Goal: Navigation & Orientation: Find specific page/section

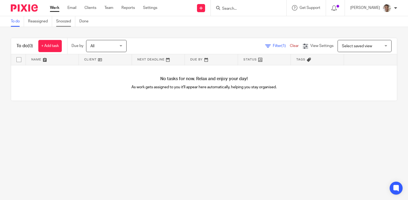
click at [61, 21] on link "Snoozed" at bounding box center [65, 21] width 19 height 11
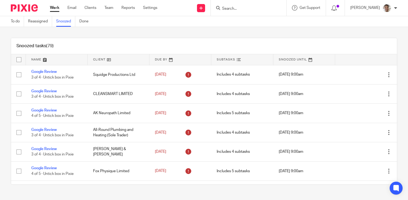
click at [3, 115] on div "Snoozed tasks (79) Name Client Due By Subtasks Snoozed Until Google Review 3 of…" at bounding box center [204, 111] width 408 height 168
click at [3, 110] on div "Snoozed tasks (79) Name Client Due By Subtasks Snoozed Until Google Review 3 of…" at bounding box center [204, 111] width 408 height 168
click at [4, 114] on div "Snoozed tasks (79) Name Client Due By Subtasks Snoozed Until Google Review 3 of…" at bounding box center [204, 111] width 408 height 168
click at [2, 94] on div "Snoozed tasks (79) Name Client Due By Subtasks Snoozed Until Google Review 3 of…" at bounding box center [204, 111] width 408 height 168
click at [2, 87] on div "Snoozed tasks (79) Name Client Due By Subtasks Snoozed Until Google Review 3 of…" at bounding box center [204, 111] width 408 height 168
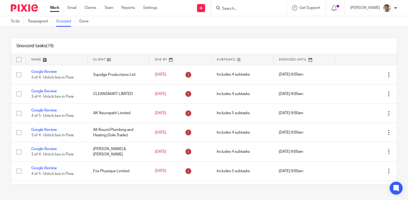
click at [3, 95] on div "Snoozed tasks (79) Name Client Due By Subtasks Snoozed Until Google Review 3 of…" at bounding box center [204, 111] width 408 height 168
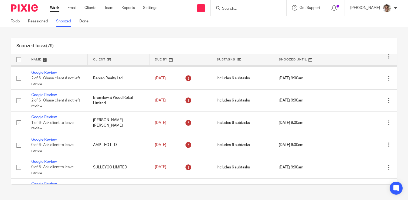
scroll to position [206, 0]
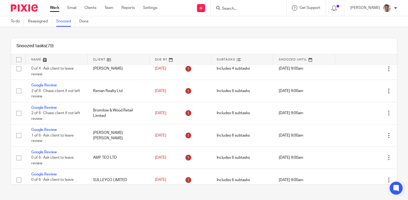
click at [39, 59] on link at bounding box center [57, 59] width 62 height 11
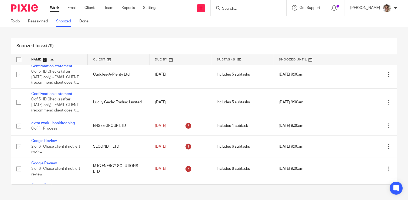
scroll to position [302, 0]
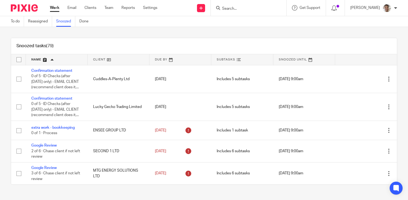
click at [4, 113] on div "Snoozed tasks (79) Name Client Due By Subtasks Snoozed Until Annual accounts an…" at bounding box center [204, 111] width 408 height 168
click at [4, 94] on div "Snoozed tasks (79) Name Client Due By Subtasks Snoozed Until Annual accounts an…" at bounding box center [204, 111] width 408 height 168
click at [391, 32] on div "Snoozed tasks (79) Name Client Due By Subtasks Snoozed Until Annual accounts an…" at bounding box center [204, 111] width 408 height 168
click at [35, 33] on div "Snoozed tasks (79) Name Client Due By Subtasks Snoozed Until Annual accounts an…" at bounding box center [204, 111] width 408 height 168
click at [97, 37] on div "Snoozed tasks (79) Name Client Due By Subtasks Snoozed Until Annual accounts an…" at bounding box center [204, 111] width 408 height 168
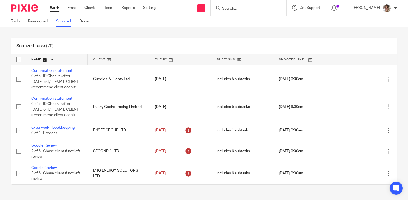
click at [150, 31] on div "Snoozed tasks (79) Name Client Due By Subtasks Snoozed Until Annual accounts an…" at bounding box center [204, 111] width 408 height 168
click at [174, 31] on div "Snoozed tasks (79) Name Client Due By Subtasks Snoozed Until Annual accounts an…" at bounding box center [204, 111] width 408 height 168
click at [182, 31] on div "Snoozed tasks (79) Name Client Due By Subtasks Snoozed Until Annual accounts an…" at bounding box center [204, 111] width 408 height 168
click at [186, 31] on div "Snoozed tasks (79) Name Client Due By Subtasks Snoozed Until Annual accounts an…" at bounding box center [204, 111] width 408 height 168
click at [169, 30] on div "Snoozed tasks (79) Name Client Due By Subtasks Snoozed Until Annual accounts an…" at bounding box center [204, 111] width 408 height 168
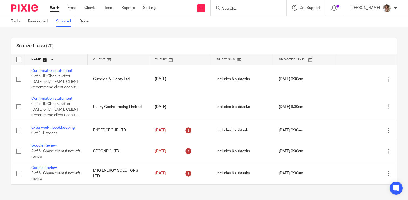
click at [177, 30] on div "Snoozed tasks (79) Name Client Due By Subtasks Snoozed Until Annual accounts an…" at bounding box center [204, 111] width 408 height 168
click at [173, 30] on div "Snoozed tasks (79) Name Client Due By Subtasks Snoozed Until Annual accounts an…" at bounding box center [204, 111] width 408 height 168
click at [191, 32] on div "Snoozed tasks (79) Name Client Due By Subtasks Snoozed Until Annual accounts an…" at bounding box center [204, 111] width 408 height 168
click at [200, 30] on div "Snoozed tasks (79) Name Client Due By Subtasks Snoozed Until Annual accounts an…" at bounding box center [204, 111] width 408 height 168
click at [143, 30] on div "Snoozed tasks (79) Name Client Due By Subtasks Snoozed Until Annual accounts an…" at bounding box center [204, 111] width 408 height 168
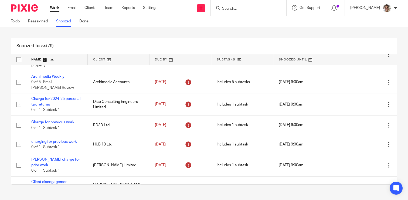
scroll to position [96, 0]
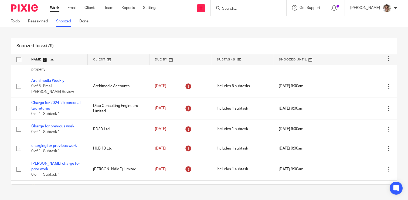
click at [165, 32] on div "Snoozed tasks (79) Name Client Due By Subtasks Snoozed Until Annual accounts an…" at bounding box center [204, 111] width 408 height 168
click at [170, 32] on div "Snoozed tasks (79) Name Client Due By Subtasks Snoozed Until Annual accounts an…" at bounding box center [204, 111] width 408 height 168
click at [2, 117] on div "Snoozed tasks (79) Name Client Due By Subtasks Snoozed Until Annual accounts an…" at bounding box center [204, 111] width 408 height 168
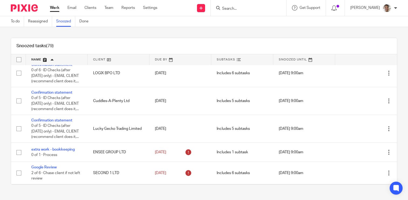
scroll to position [280, 0]
click at [1, 97] on div "Snoozed tasks (79) Name Client Due By Subtasks Snoozed Until Annual accounts an…" at bounding box center [204, 111] width 408 height 168
click at [260, 31] on div "Snoozed tasks (79) Name Client Due By Subtasks Snoozed Until Annual accounts an…" at bounding box center [204, 111] width 408 height 168
click at [277, 33] on div "Snoozed tasks (79) Name Client Due By Subtasks Snoozed Until Annual accounts an…" at bounding box center [204, 111] width 408 height 168
click at [291, 31] on div "Snoozed tasks (79) Name Client Due By Subtasks Snoozed Until Annual accounts an…" at bounding box center [204, 111] width 408 height 168
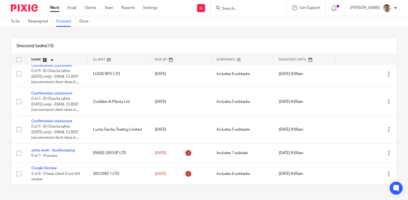
click at [219, 31] on div "Snoozed tasks (79) Name Client Due By Subtasks Snoozed Until Annual accounts an…" at bounding box center [204, 111] width 408 height 168
click at [232, 31] on div "Snoozed tasks (79) Name Client Due By Subtasks Snoozed Until Annual accounts an…" at bounding box center [204, 111] width 408 height 168
click at [212, 28] on div "Snoozed tasks (79) Name Client Due By Subtasks Snoozed Until Annual accounts an…" at bounding box center [204, 111] width 408 height 168
click at [229, 30] on div "Snoozed tasks (79) Name Client Due By Subtasks Snoozed Until Annual accounts an…" at bounding box center [204, 111] width 408 height 168
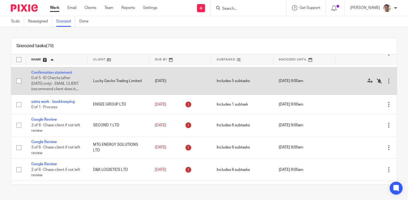
scroll to position [333, 0]
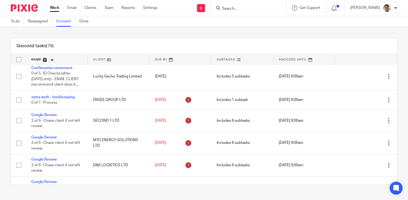
click at [236, 26] on div "To do Reassigned Snoozed Done" at bounding box center [204, 21] width 408 height 11
click at [240, 33] on div "Snoozed tasks (79) Name Client Due By Subtasks Snoozed Until Annual accounts an…" at bounding box center [204, 111] width 408 height 168
click at [240, 29] on div "Snoozed tasks (79) Name Client Due By Subtasks Snoozed Until Annual accounts an…" at bounding box center [204, 111] width 408 height 168
click at [246, 30] on div "Snoozed tasks (79) Name Client Due By Subtasks Snoozed Until Annual accounts an…" at bounding box center [204, 111] width 408 height 168
click at [251, 30] on div "Snoozed tasks (79) Name Client Due By Subtasks Snoozed Until Annual accounts an…" at bounding box center [204, 111] width 408 height 168
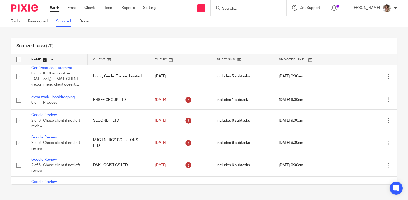
click at [256, 30] on div "Snoozed tasks (79) Name Client Due By Subtasks Snoozed Until Annual accounts an…" at bounding box center [204, 111] width 408 height 168
click at [242, 34] on div "Snoozed tasks (79) Name Client Due By Subtasks Snoozed Until Annual accounts an…" at bounding box center [204, 111] width 408 height 168
click at [263, 33] on div "Snoozed tasks (79) Name Client Due By Subtasks Snoozed Until Annual accounts an…" at bounding box center [204, 111] width 408 height 168
click at [275, 29] on div "Snoozed tasks (79) Name Client Due By Subtasks Snoozed Until Annual accounts an…" at bounding box center [204, 111] width 408 height 168
click at [265, 27] on div "Snoozed tasks (79) Name Client Due By Subtasks Snoozed Until Annual accounts an…" at bounding box center [204, 111] width 408 height 168
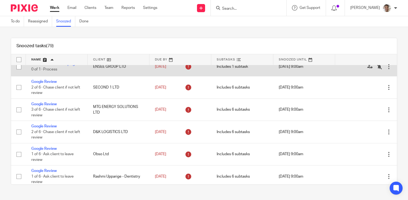
scroll to position [378, 0]
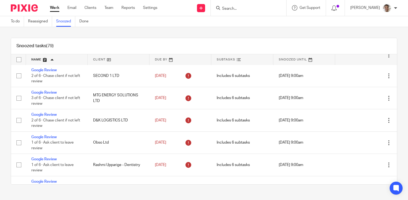
click at [6, 112] on div "Snoozed tasks (79) Name Client Due By Subtasks Snoozed Until Annual accounts an…" at bounding box center [204, 111] width 408 height 168
click at [3, 101] on div "Snoozed tasks (79) Name Client Due By Subtasks Snoozed Until Annual accounts an…" at bounding box center [204, 111] width 408 height 168
click at [3, 97] on div "Snoozed tasks (79) Name Client Due By Subtasks Snoozed Until Annual accounts an…" at bounding box center [204, 111] width 408 height 168
click at [5, 103] on div "Snoozed tasks (79) Name Client Due By Subtasks Snoozed Until Annual accounts an…" at bounding box center [204, 111] width 408 height 168
